Goal: Task Accomplishment & Management: Use online tool/utility

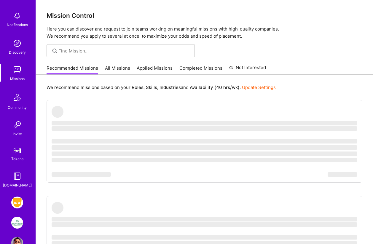
scroll to position [33, 0]
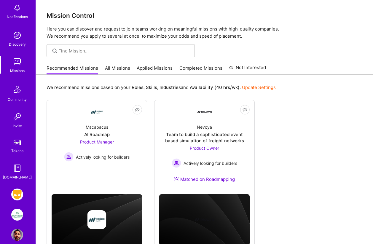
click at [16, 214] on img at bounding box center [17, 215] width 12 height 12
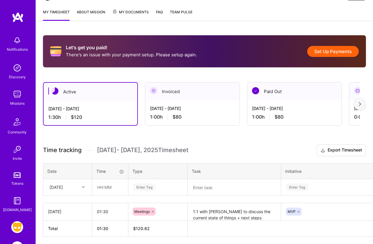
scroll to position [95, 0]
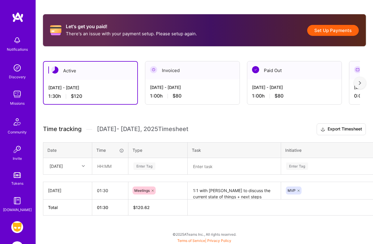
click at [84, 165] on icon at bounding box center [83, 166] width 3 height 3
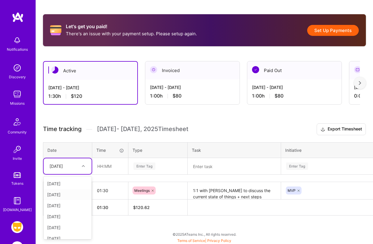
scroll to position [82, 0]
click at [62, 220] on div "[DATE]" at bounding box center [68, 221] width 48 height 11
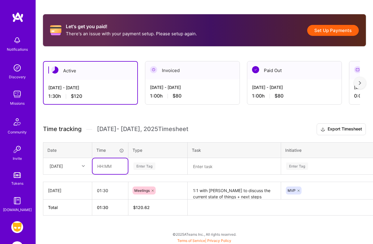
click at [101, 166] on input "text" at bounding box center [110, 166] width 35 height 16
type input "01:00"
click at [142, 163] on div "Enter Tag" at bounding box center [145, 166] width 22 height 9
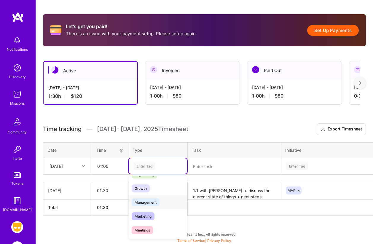
scroll to position [55, 0]
click at [147, 215] on span "Marketing" at bounding box center [143, 215] width 23 height 8
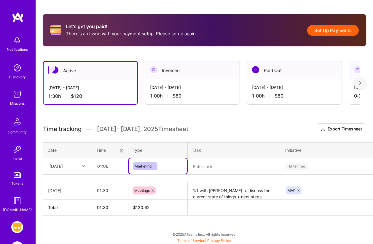
click at [155, 165] on icon at bounding box center [155, 166] width 2 height 2
click at [149, 164] on div "Enter Tag" at bounding box center [145, 166] width 22 height 9
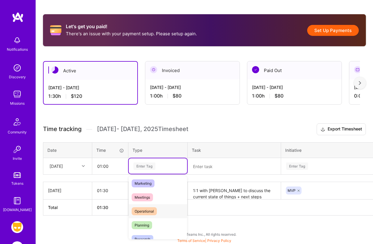
scroll to position [89, 0]
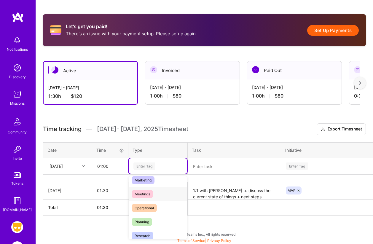
click at [145, 194] on span "Meetings" at bounding box center [142, 194] width 21 height 8
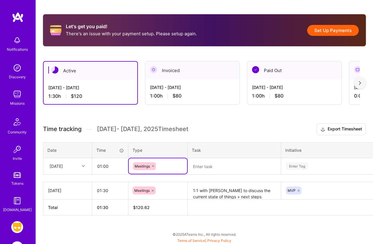
click at [201, 165] on textarea at bounding box center [234, 166] width 92 height 15
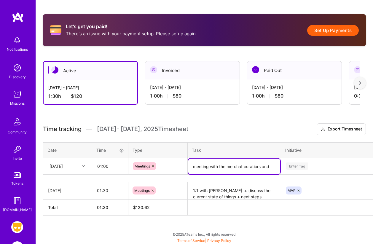
click at [243, 166] on textarea "meeting with the merchat curatiors and" at bounding box center [234, 167] width 92 height 16
click at [274, 166] on textarea "meeting with the merchant curatiors and" at bounding box center [234, 167] width 92 height 16
click at [218, 172] on textarea "meeting with the merchant curatiors and aligning with the next steps" at bounding box center [234, 170] width 92 height 22
type textarea "meeting with the merchant curatiors and aligning on the next steps"
click at [298, 166] on div "Enter Tag" at bounding box center [297, 166] width 22 height 9
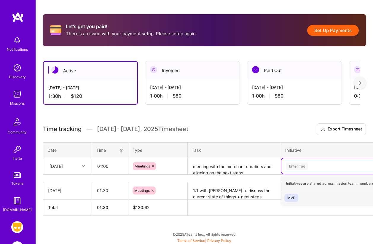
click at [292, 199] on div "MVP" at bounding box center [292, 198] width 8 height 6
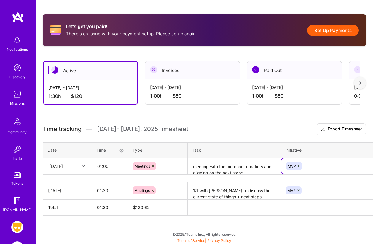
click at [302, 122] on div "Let's get you paid! There's an issue with your payment setup. Please setup agai…" at bounding box center [204, 126] width 337 height 238
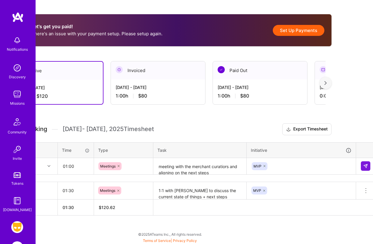
scroll to position [95, 37]
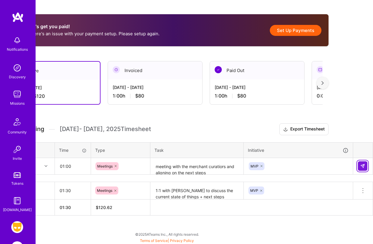
click at [364, 165] on img at bounding box center [363, 166] width 5 height 5
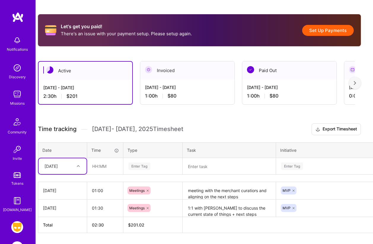
scroll to position [95, 0]
